Goal: Communication & Community: Ask a question

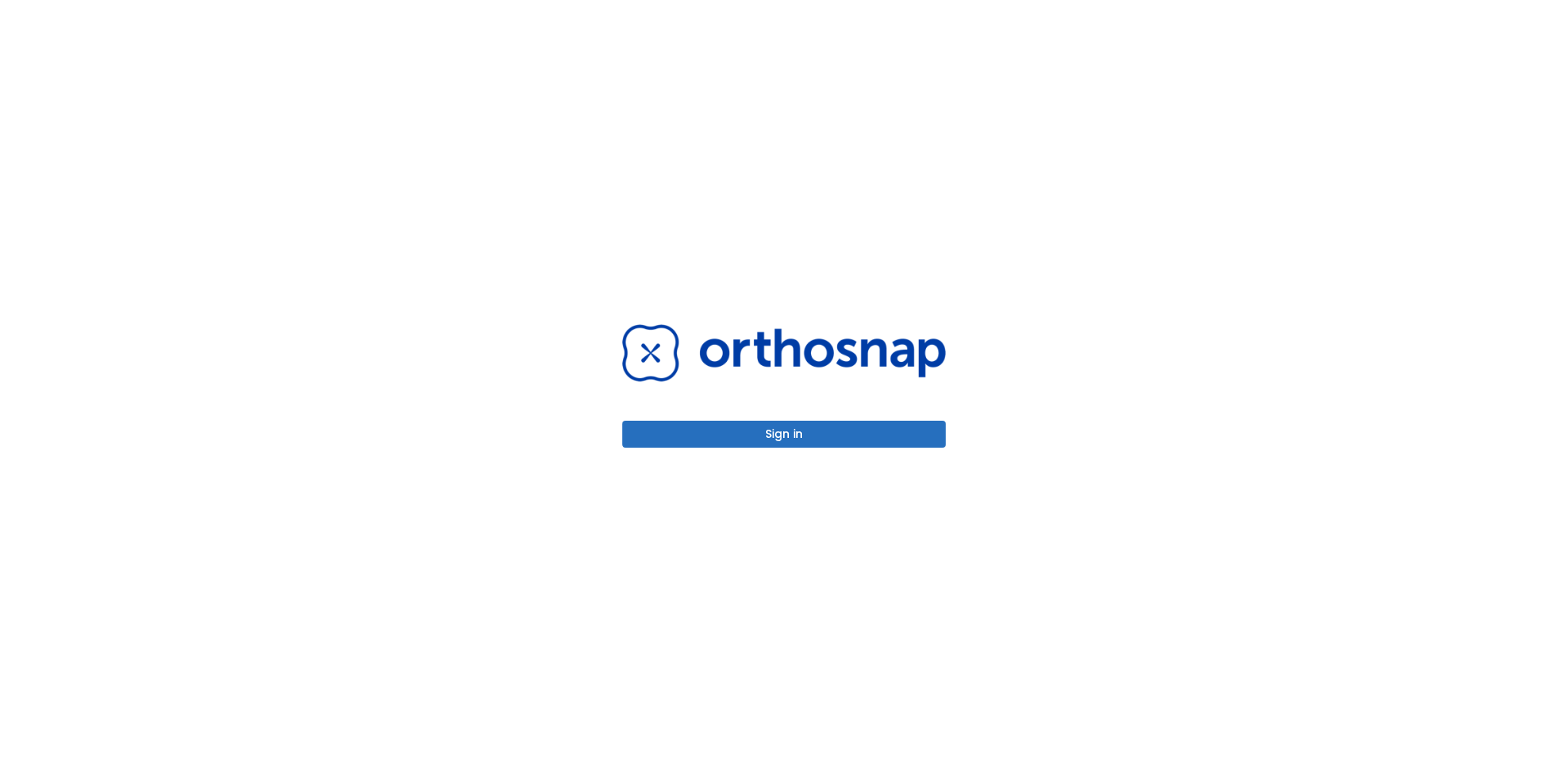
click at [775, 433] on button "Sign in" at bounding box center [784, 434] width 323 height 27
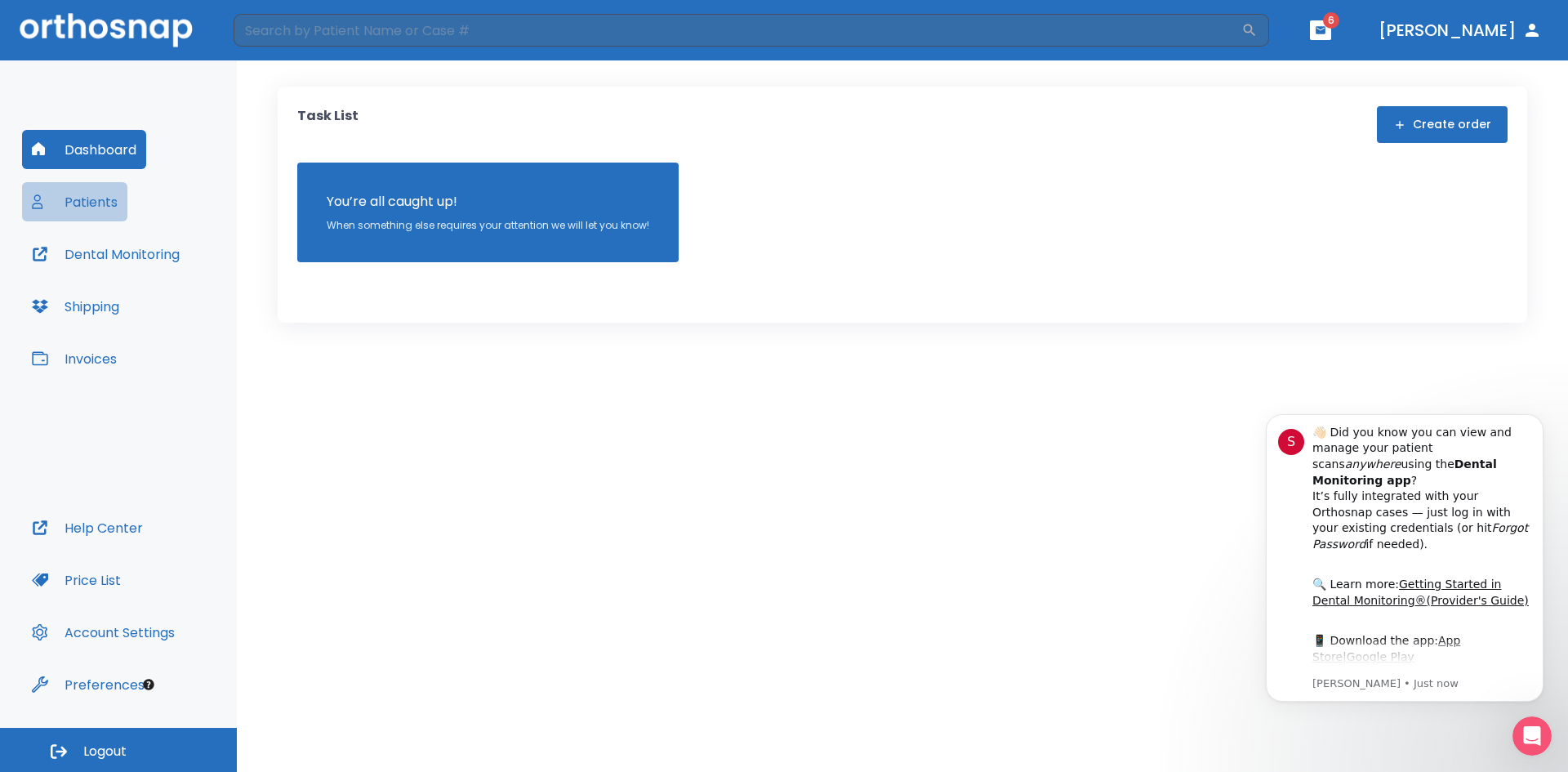
click at [79, 200] on button "Patients" at bounding box center [75, 201] width 105 height 40
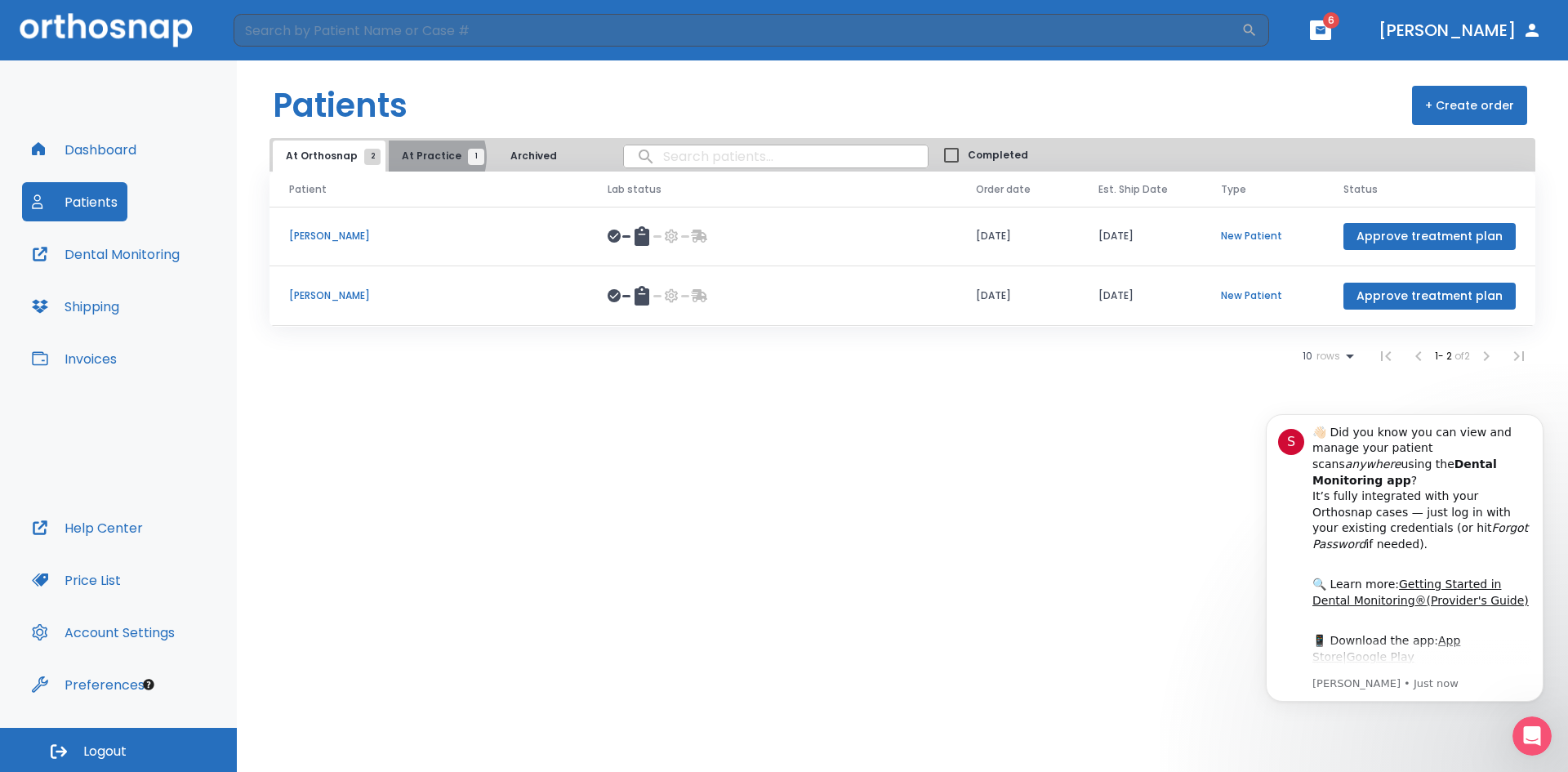
click at [421, 157] on span "At Practice 1" at bounding box center [439, 156] width 75 height 15
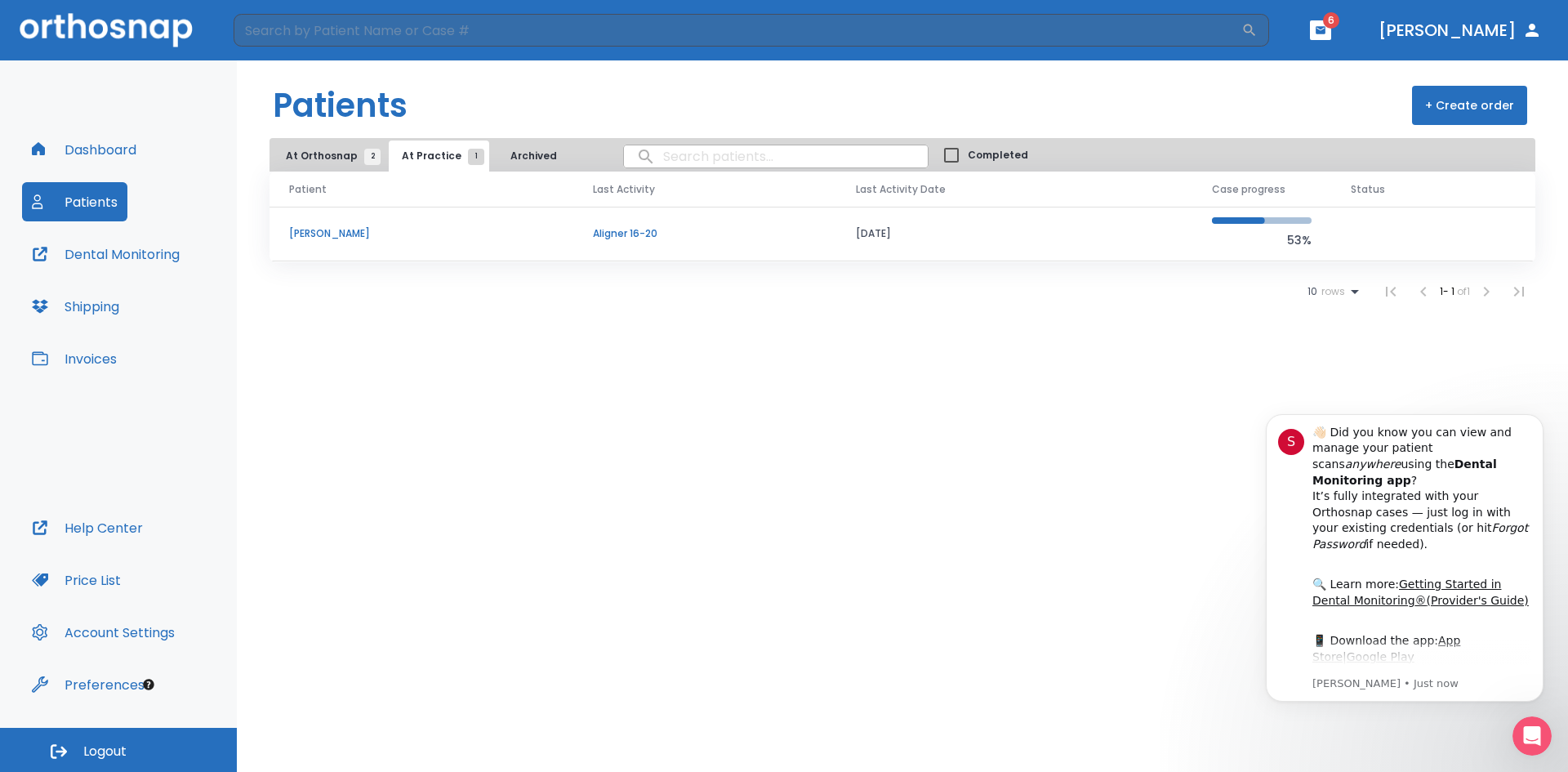
click at [344, 229] on p "[PERSON_NAME]" at bounding box center [421, 233] width 265 height 15
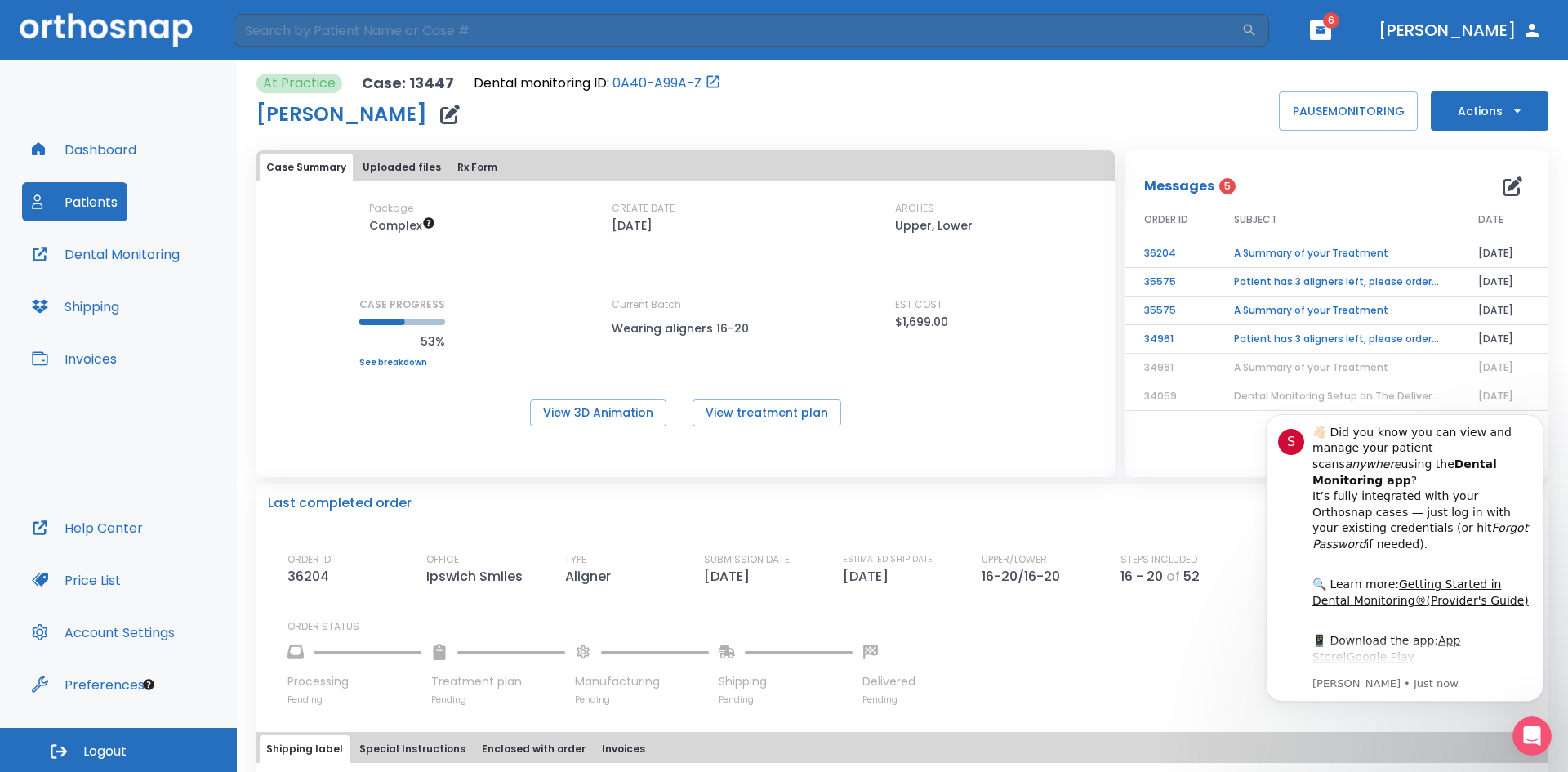
click at [1232, 448] on div "6 rows 1 - 6 of 13" at bounding box center [1337, 441] width 424 height 33
click at [1243, 628] on p "ORDER STATUS" at bounding box center [912, 626] width 1250 height 15
click at [1219, 189] on span "5" at bounding box center [1227, 186] width 17 height 17
click at [1503, 187] on icon "button" at bounding box center [1513, 186] width 19 height 19
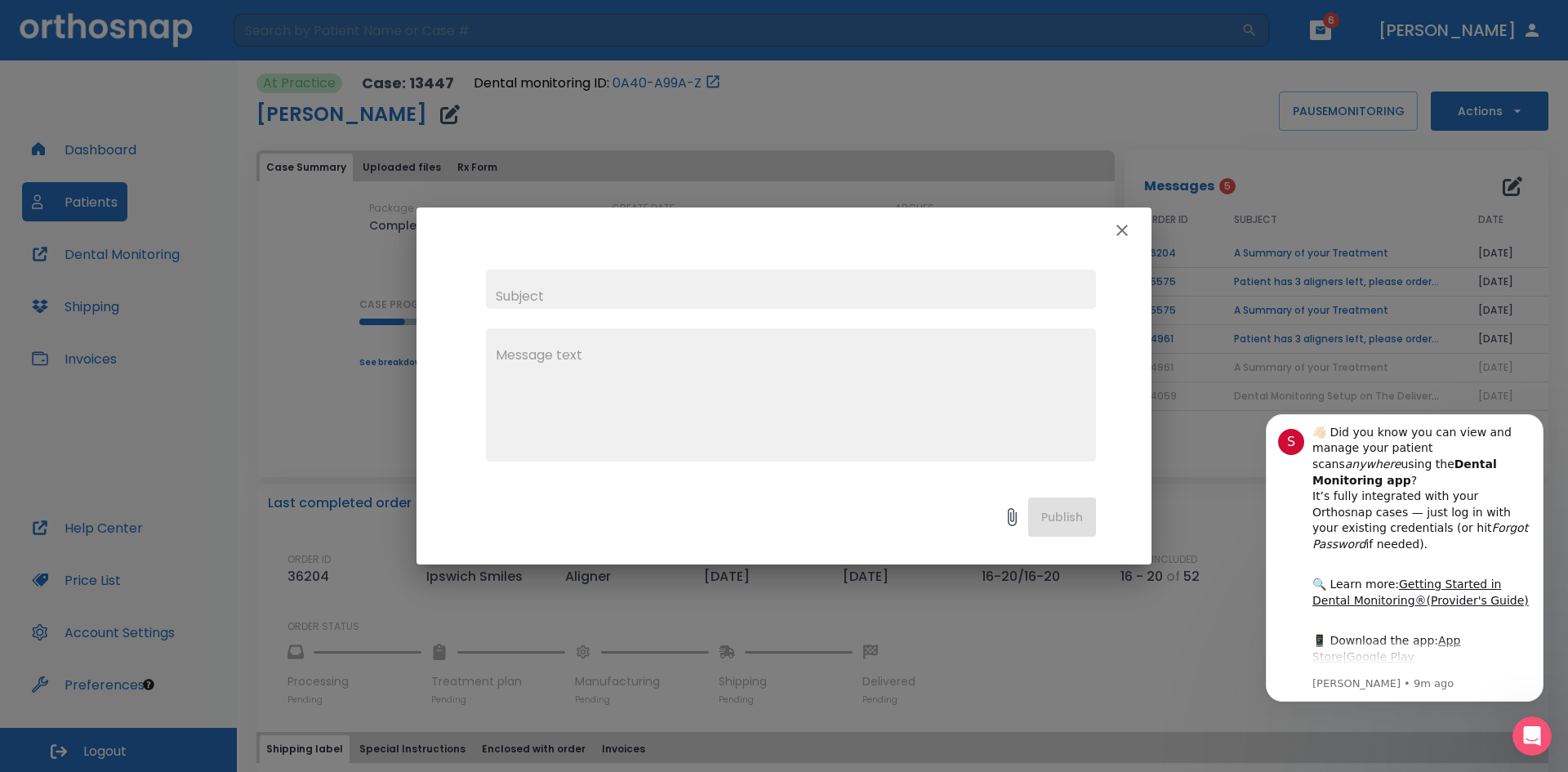
click at [536, 291] on input "text" at bounding box center [791, 289] width 610 height 40
type input "S [PERSON_NAME]"
click at [502, 335] on div "x" at bounding box center [791, 395] width 610 height 133
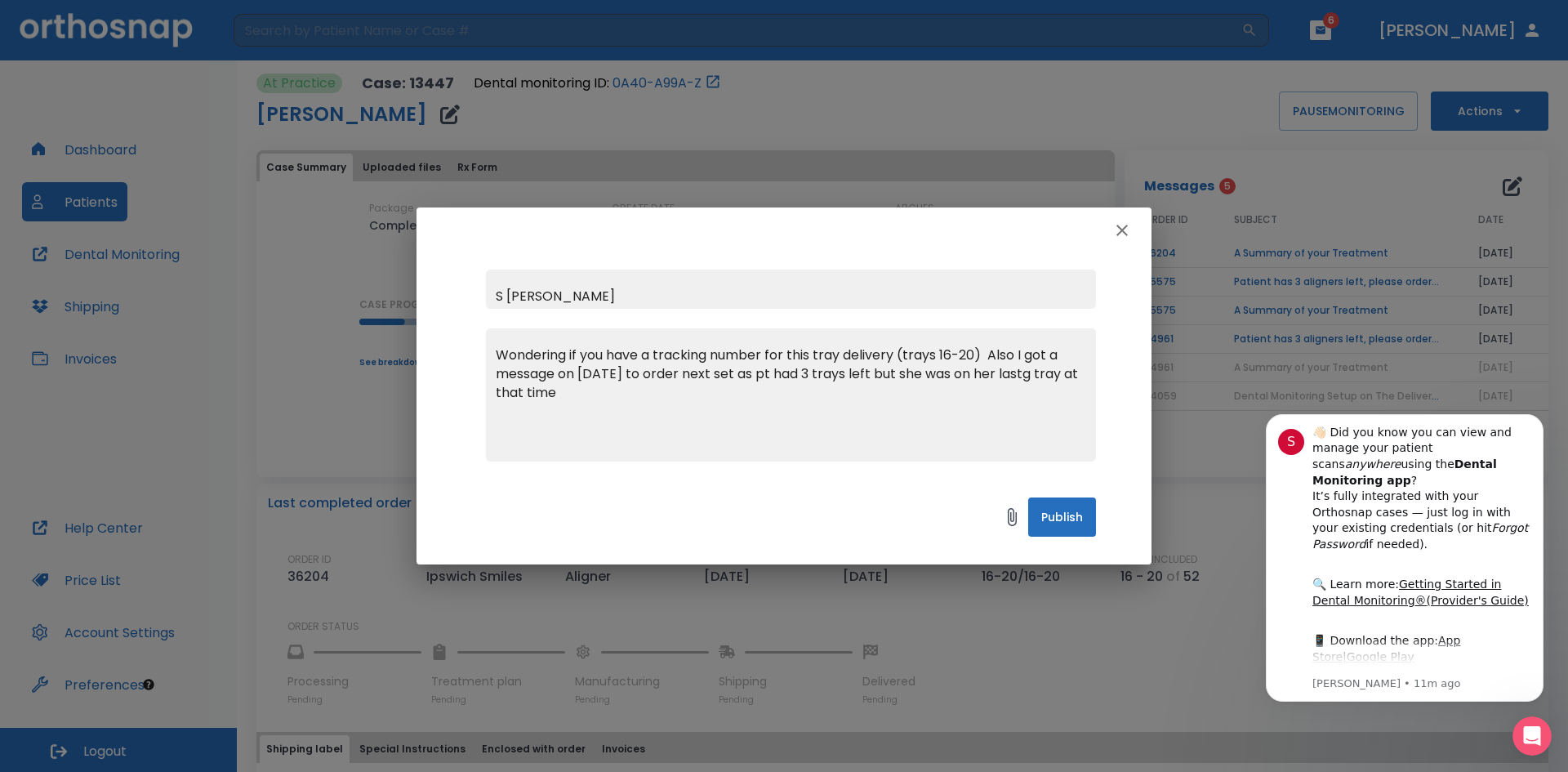
click at [1037, 373] on textarea "Wondering if you have a tracking number for this tray delivery (trays 16-20) Al…" at bounding box center [791, 402] width 591 height 113
click at [1029, 375] on textarea "Wondering if you have a tracking number for this tray delivery (trays 16-20) Al…" at bounding box center [791, 402] width 591 height 113
click at [1033, 376] on textarea "Wondering if you have a tracking number for this tray delivery (trays 16-20) Al…" at bounding box center [791, 402] width 591 height 113
click at [558, 398] on textarea "Wondering if you have a tracking number for this tray delivery (trays 16-20) Al…" at bounding box center [791, 402] width 591 height 113
type textarea "Wondering if you have a tracking number for this tray delivery (trays 16-20) Al…"
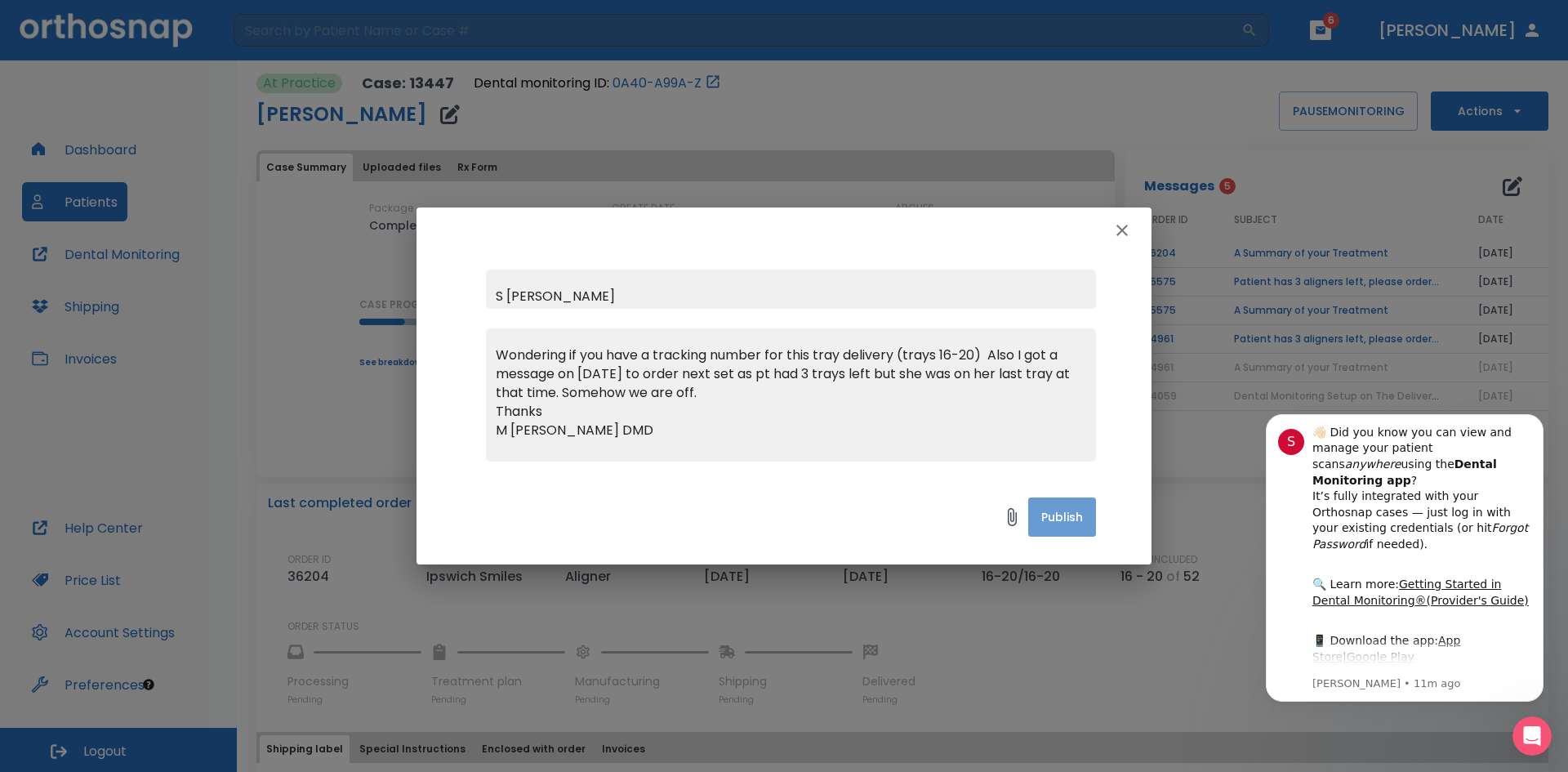
click at [1052, 521] on button "Publish" at bounding box center [1062, 517] width 68 height 40
